Goal: Check status

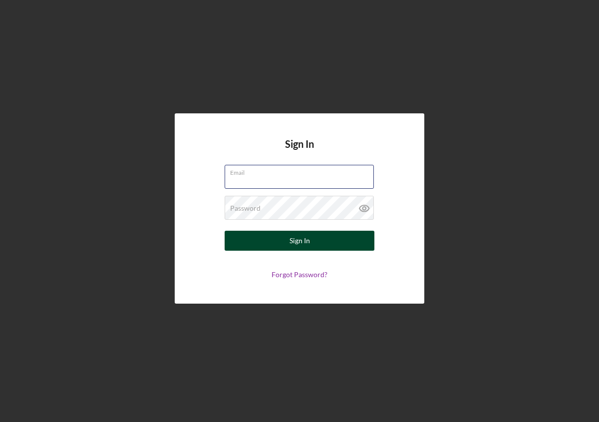
type input "[EMAIL_ADDRESS][DOMAIN_NAME]"
click at [319, 244] on button "Sign In" at bounding box center [300, 241] width 150 height 20
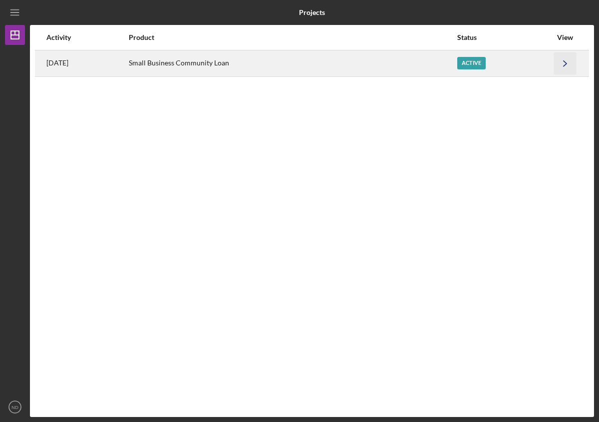
click at [565, 62] on polyline "button" at bounding box center [564, 62] width 3 height 5
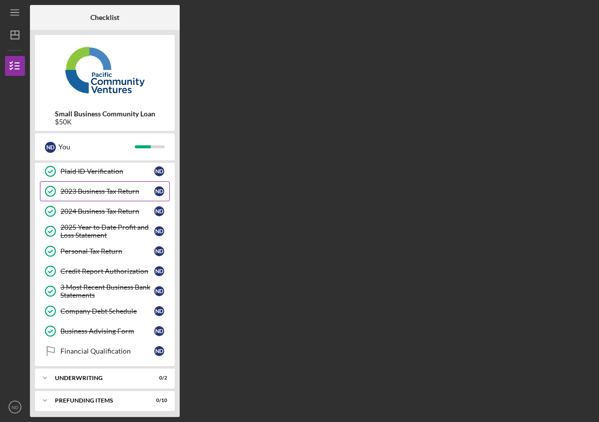
scroll to position [68, 0]
